Goal: Navigation & Orientation: Find specific page/section

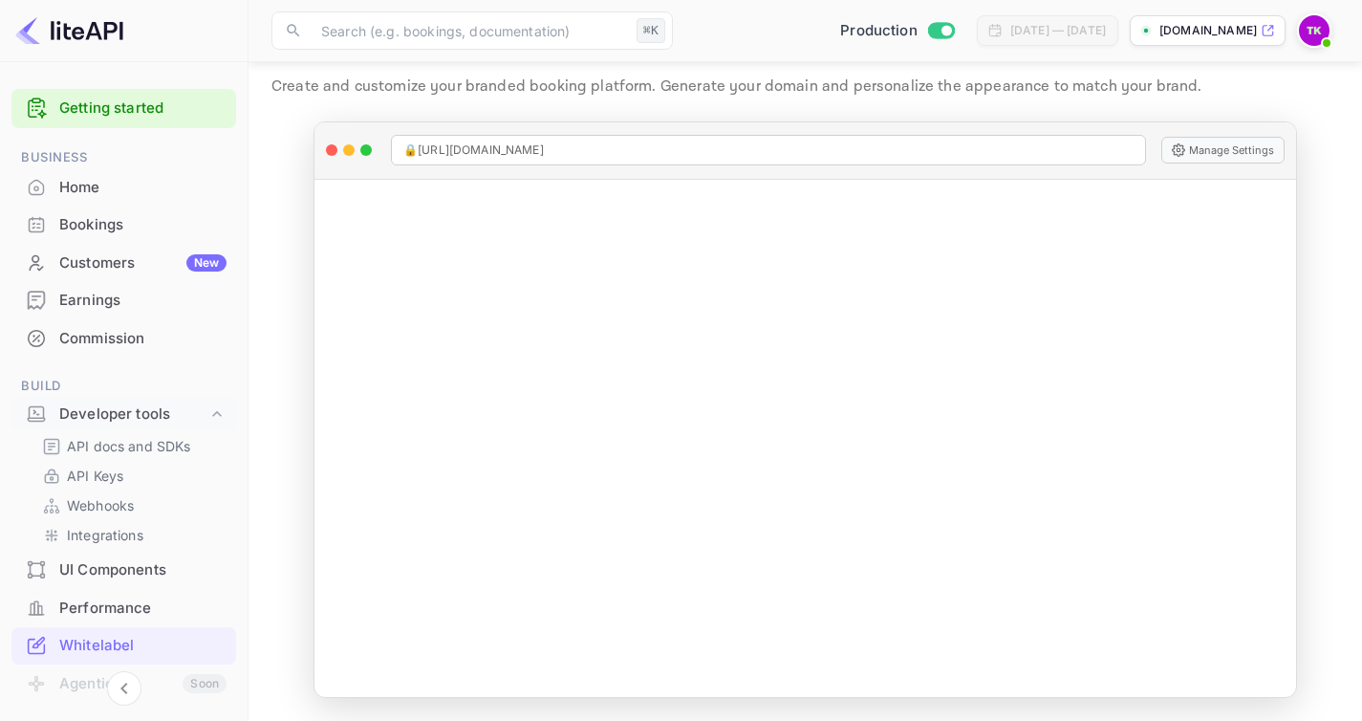
scroll to position [319, 0]
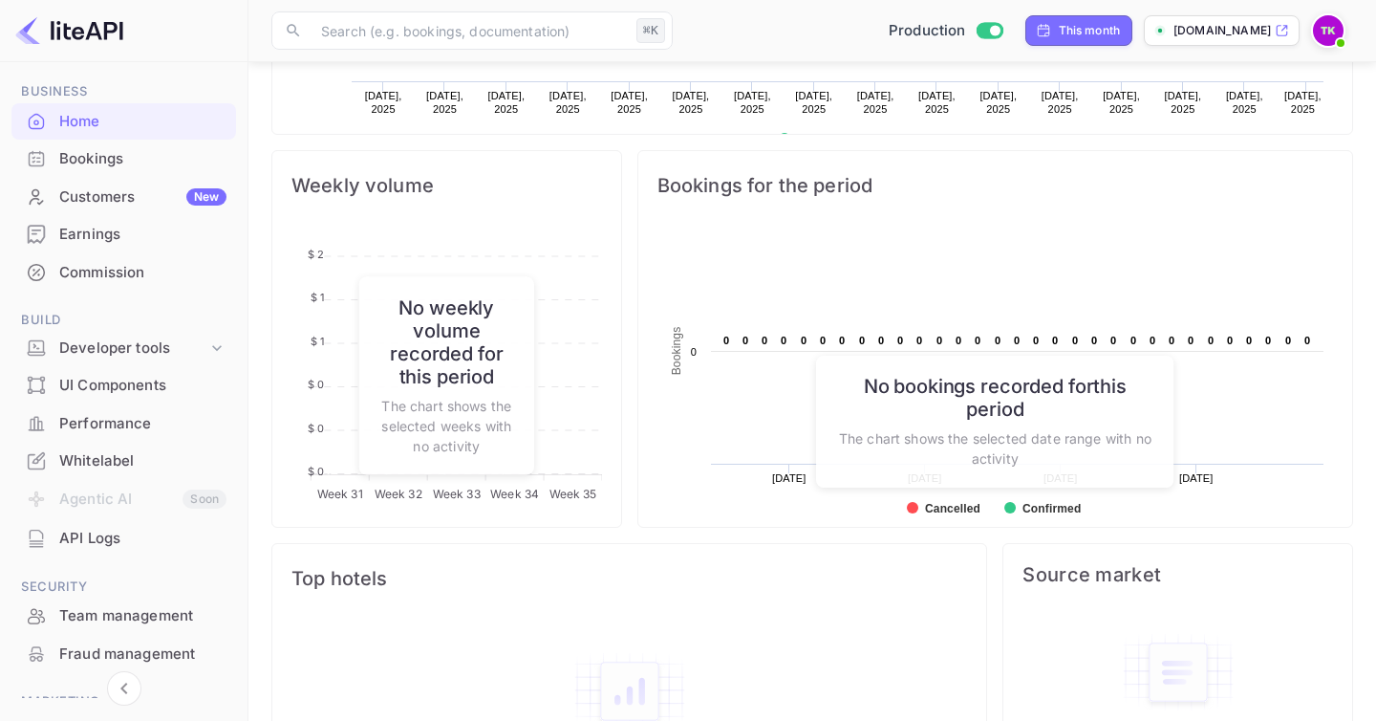
scroll to position [583, 0]
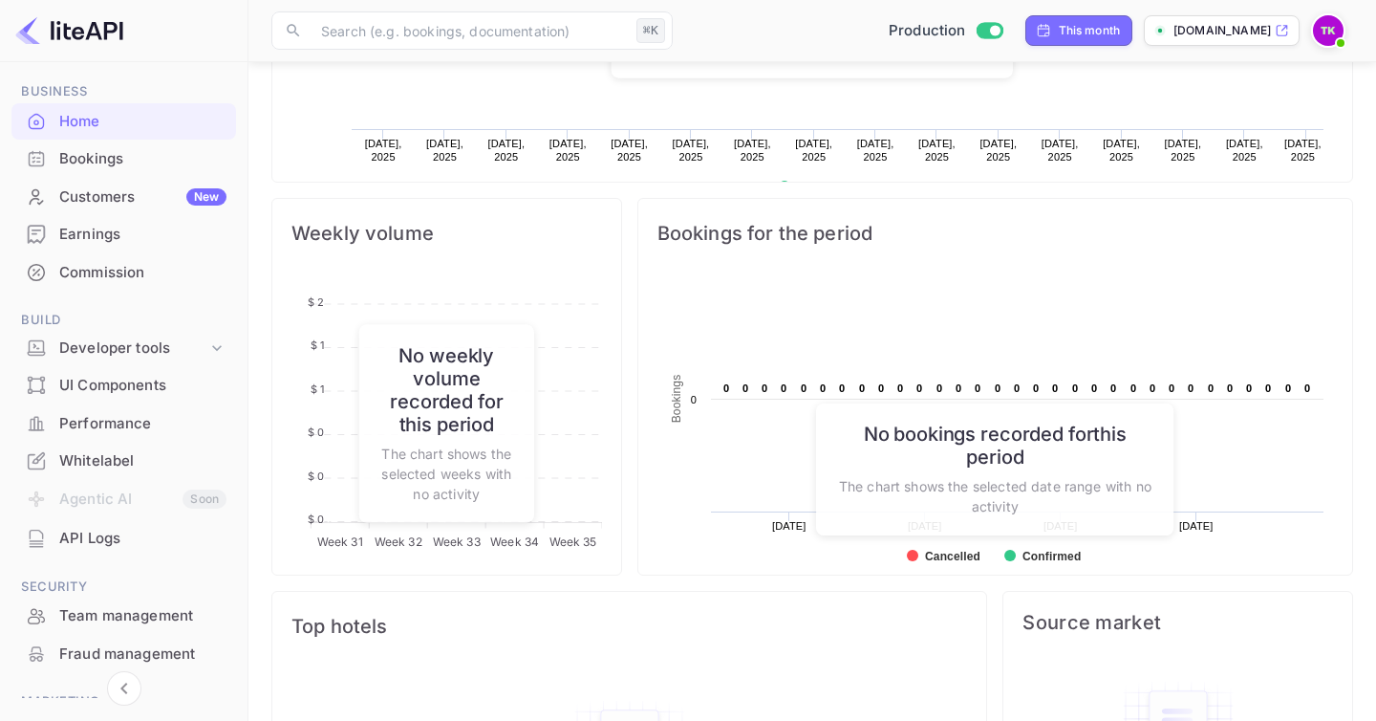
click at [1220, 19] on div "[DOMAIN_NAME]" at bounding box center [1222, 30] width 156 height 31
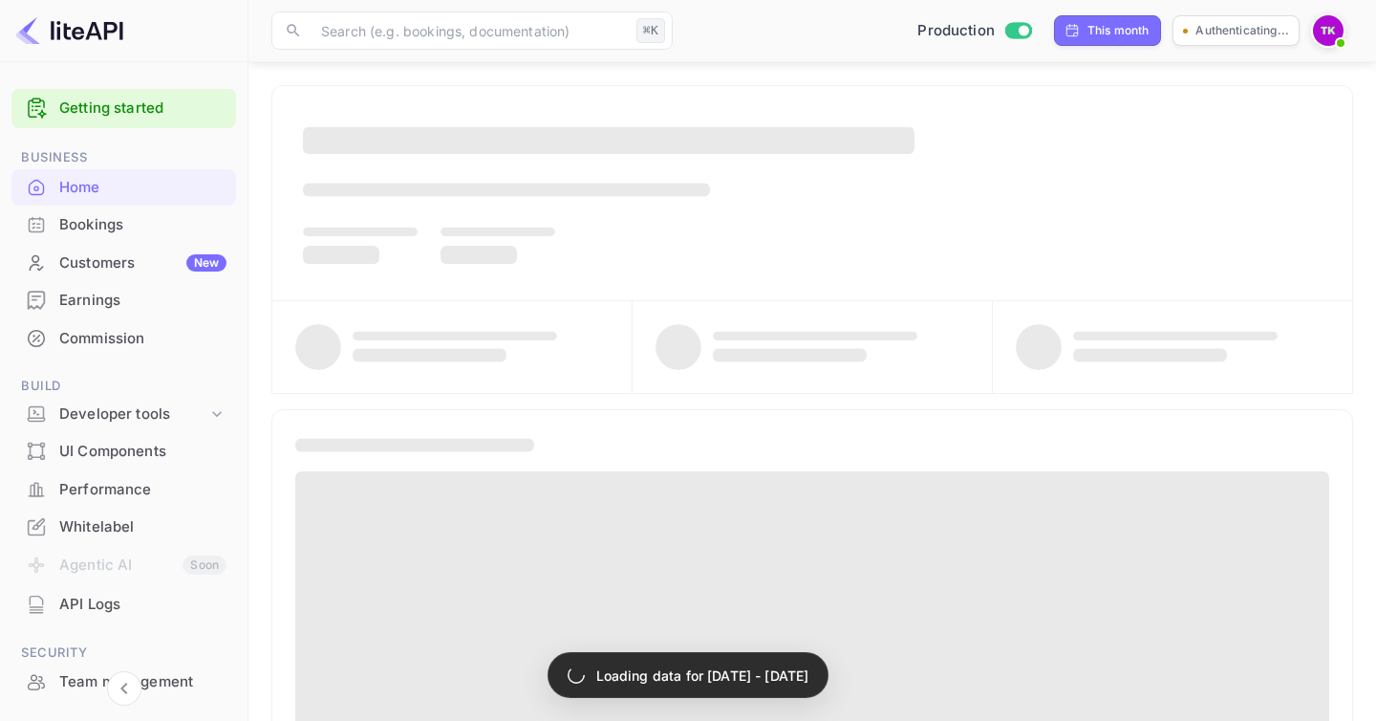
scroll to position [583, 0]
